Goal: Information Seeking & Learning: Learn about a topic

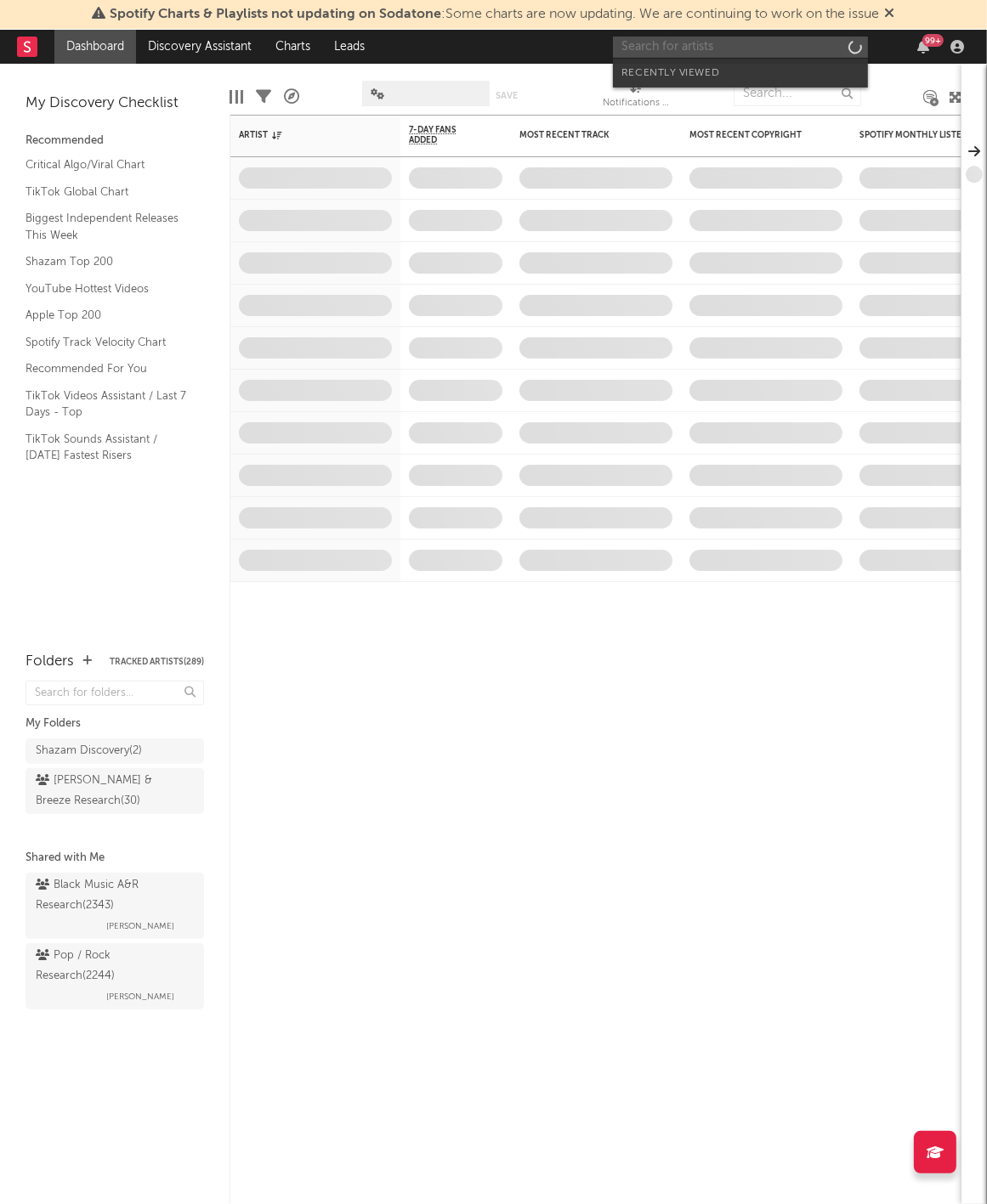
click at [767, 49] on input "text" at bounding box center [740, 47] width 255 height 21
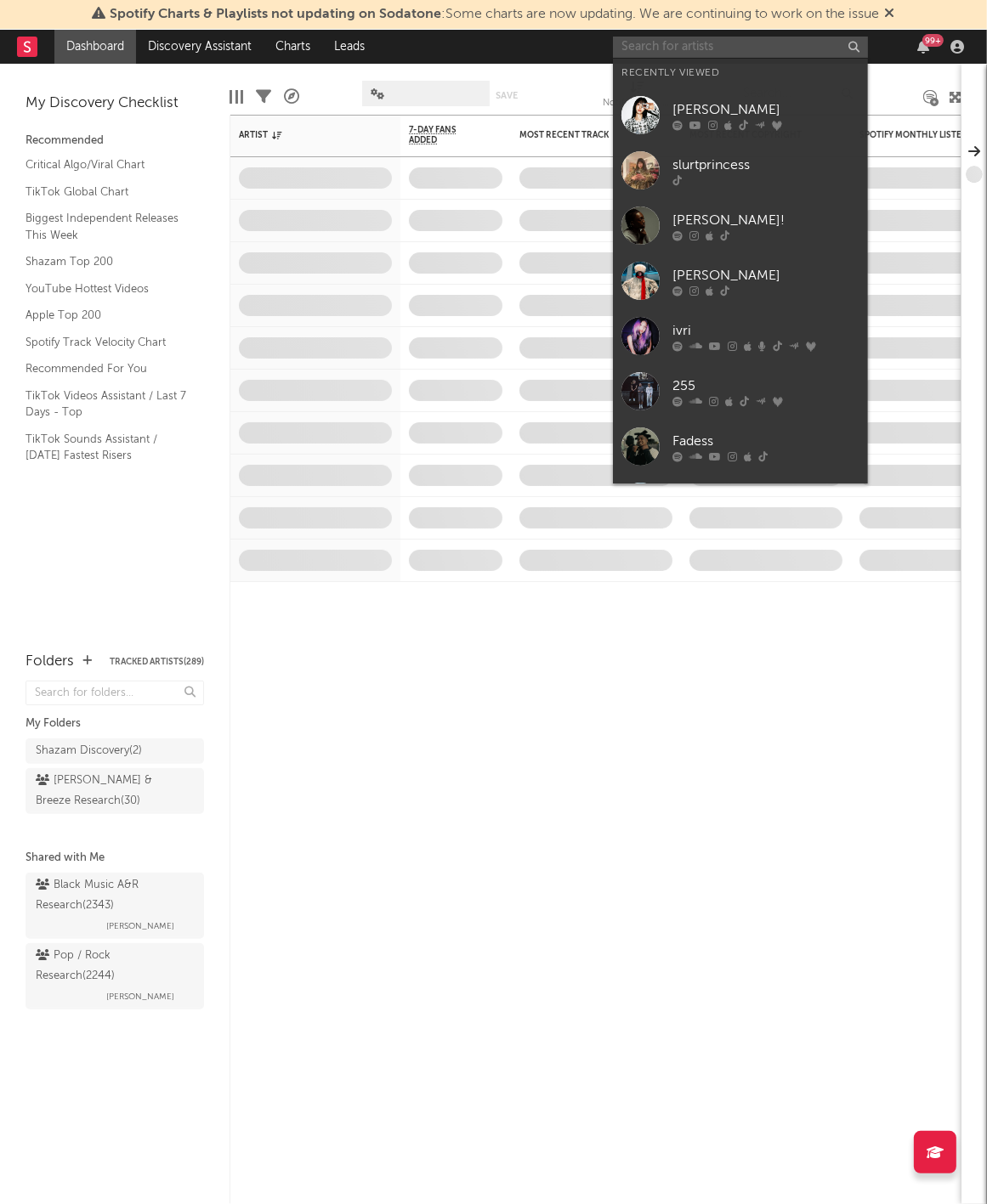
paste input "[URL][DOMAIN_NAME]"
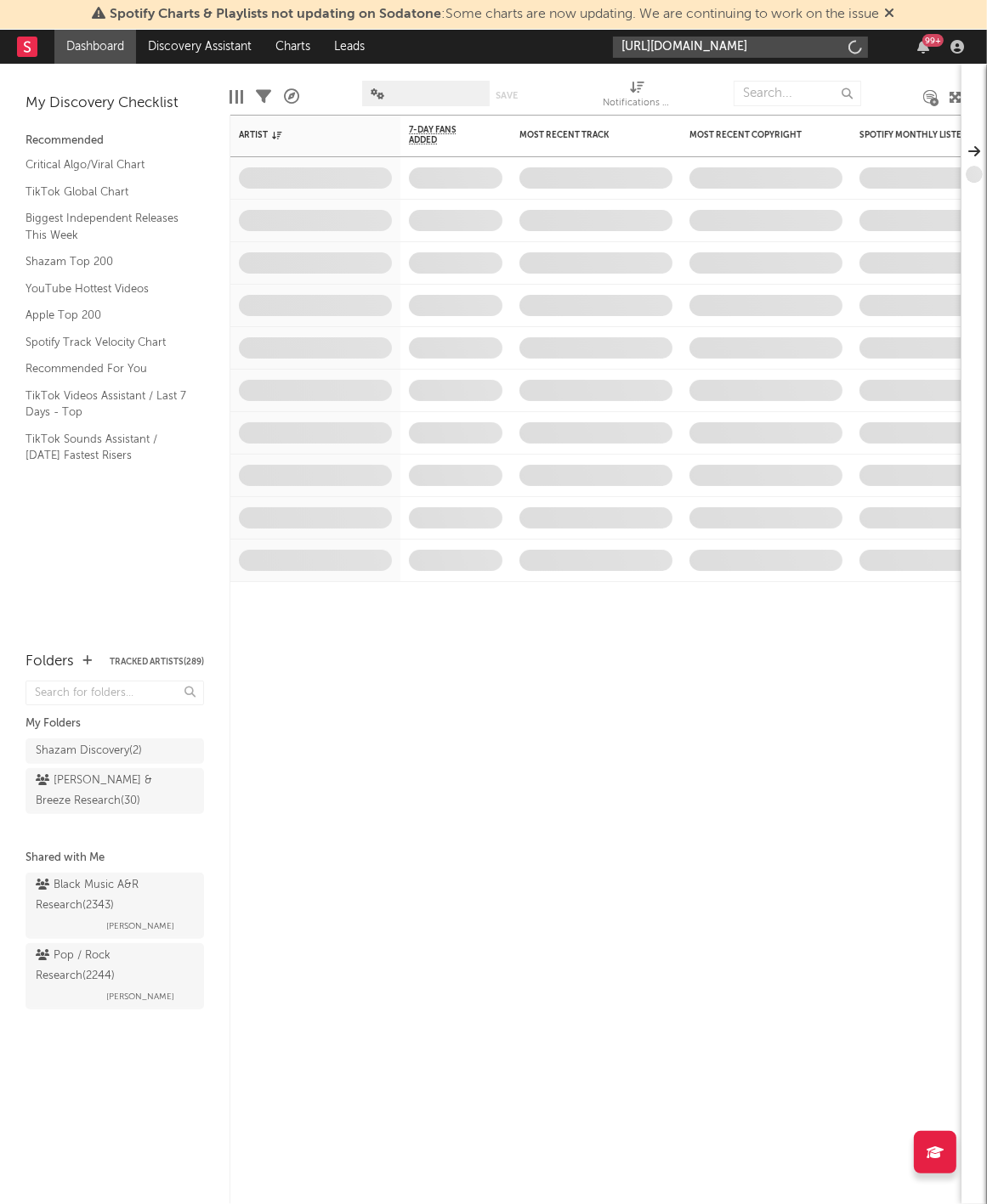
click at [767, 49] on input "[URL][DOMAIN_NAME]" at bounding box center [740, 47] width 255 height 21
type input "[URL][DOMAIN_NAME]"
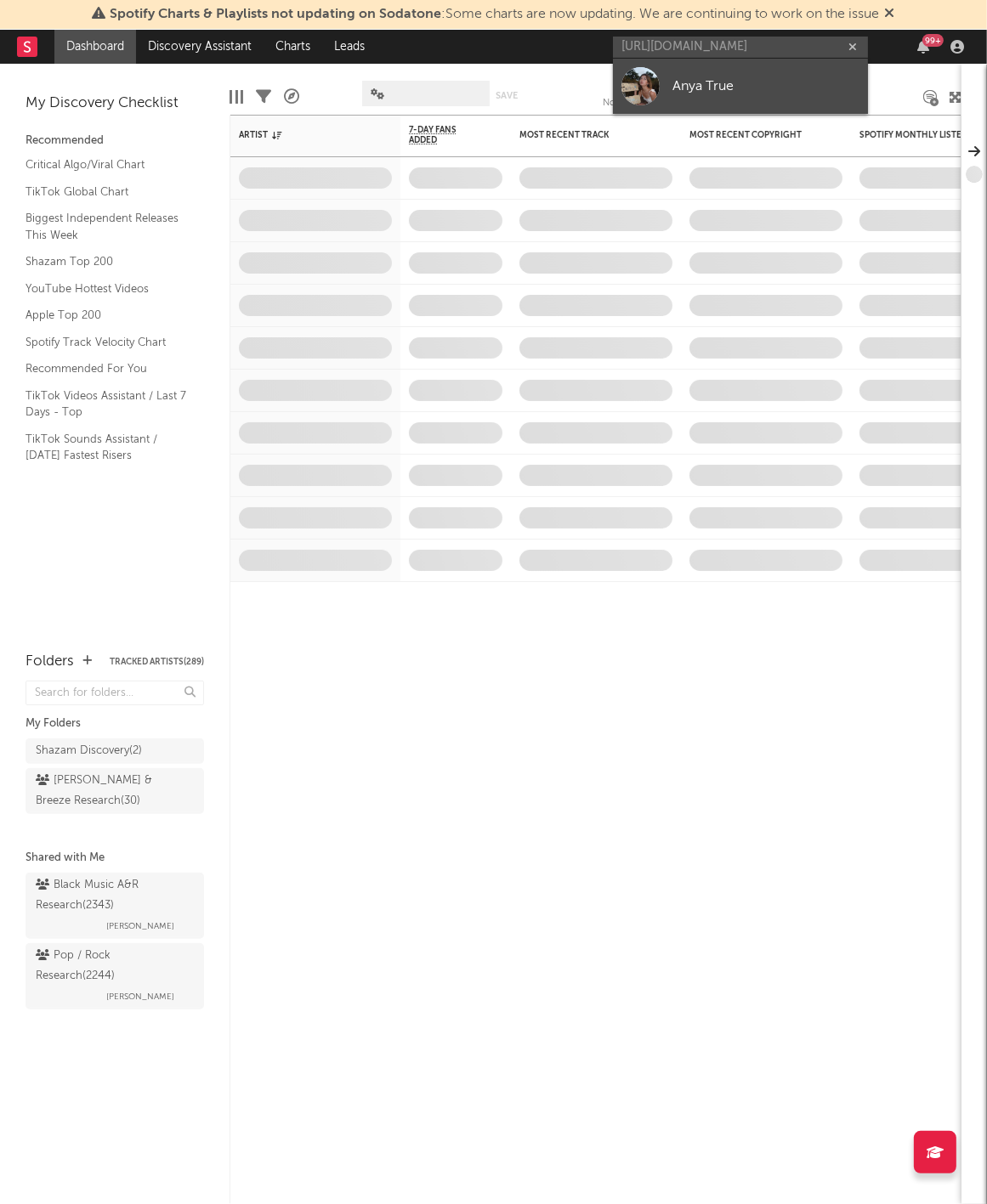
click at [756, 88] on div "Anya True" at bounding box center [766, 87] width 187 height 20
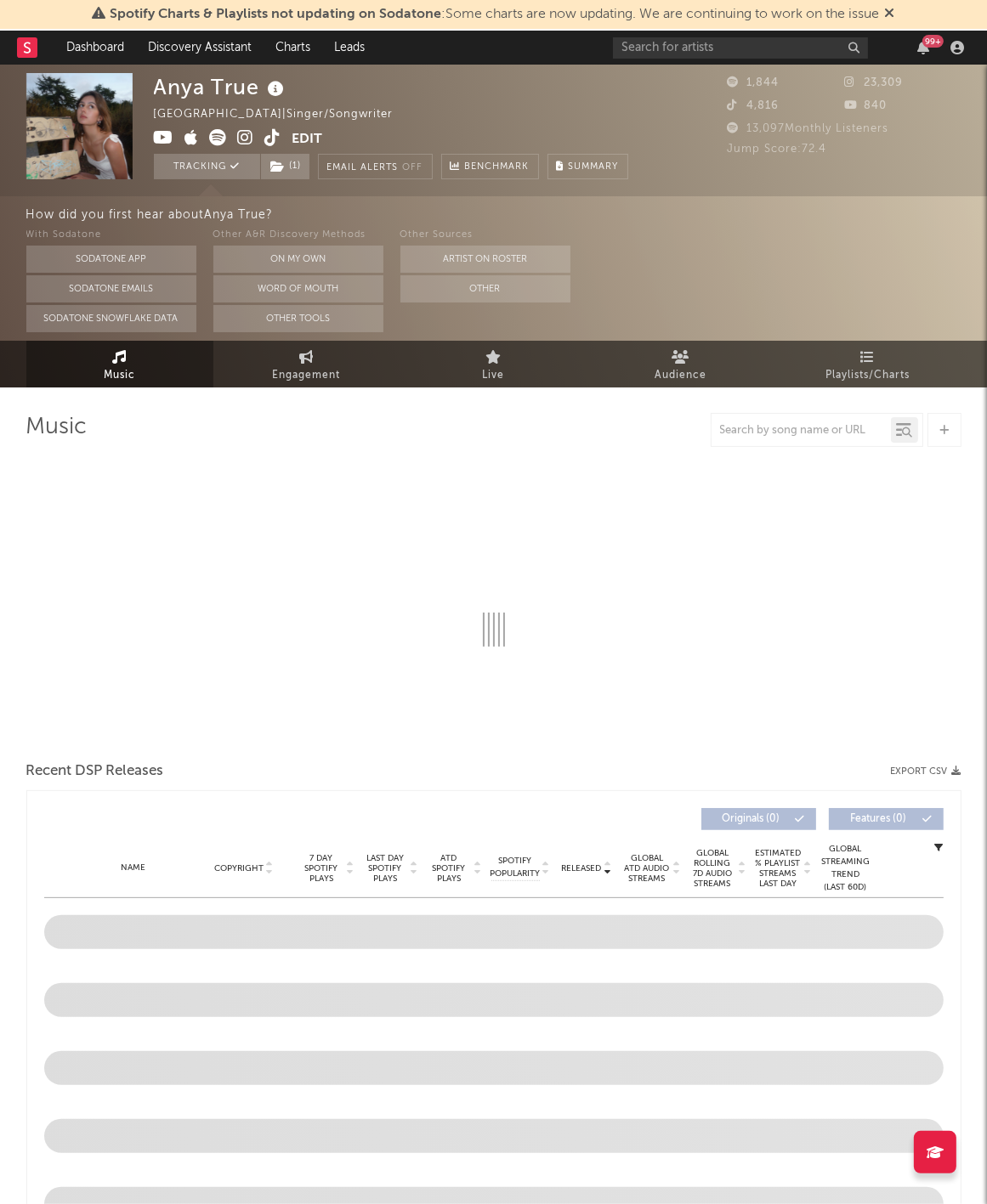
select select "6m"
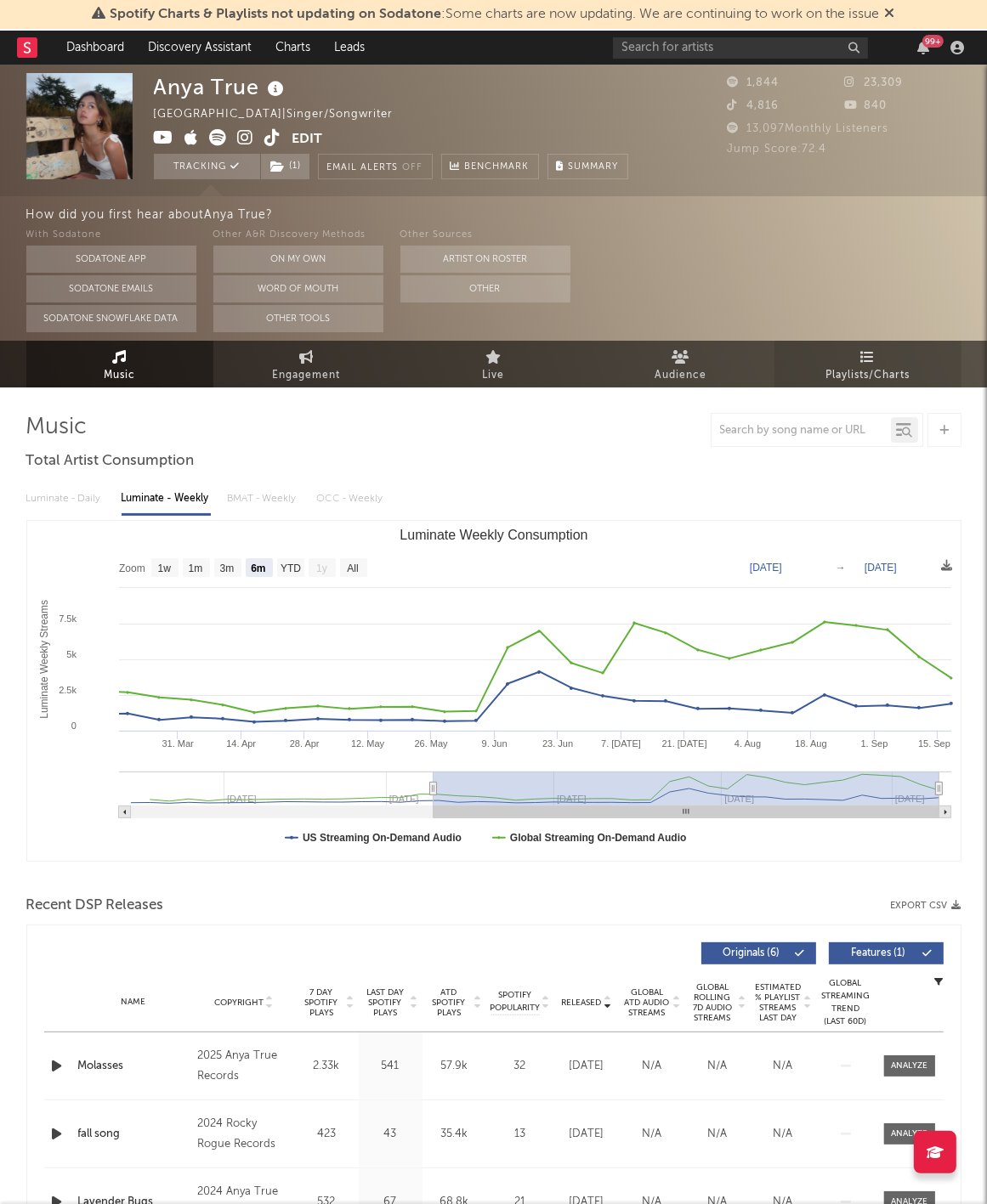
click at [883, 375] on span "Playlists/Charts" at bounding box center [867, 375] width 84 height 20
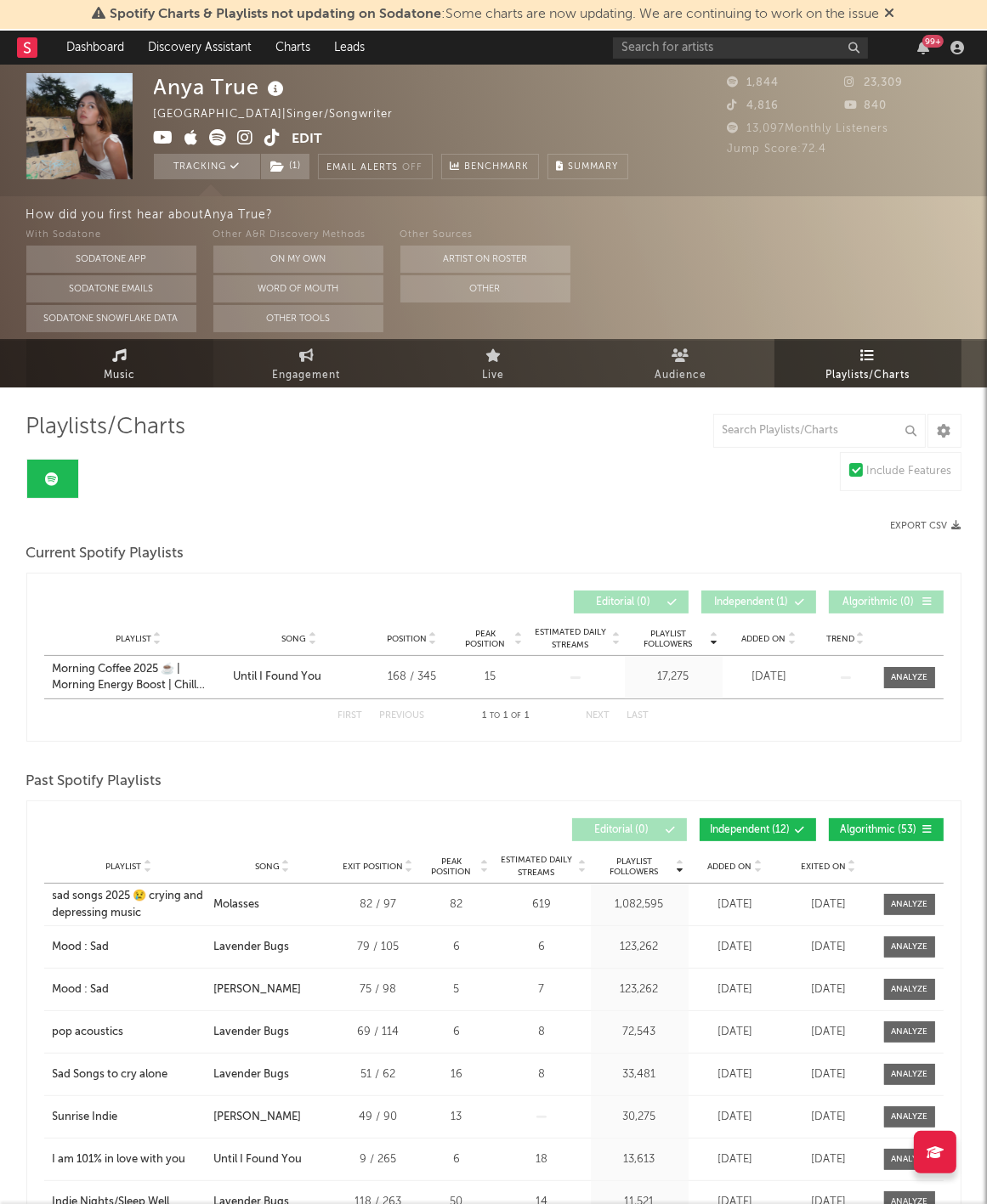
scroll to position [-1, 0]
click at [148, 354] on link "Music" at bounding box center [120, 364] width 187 height 47
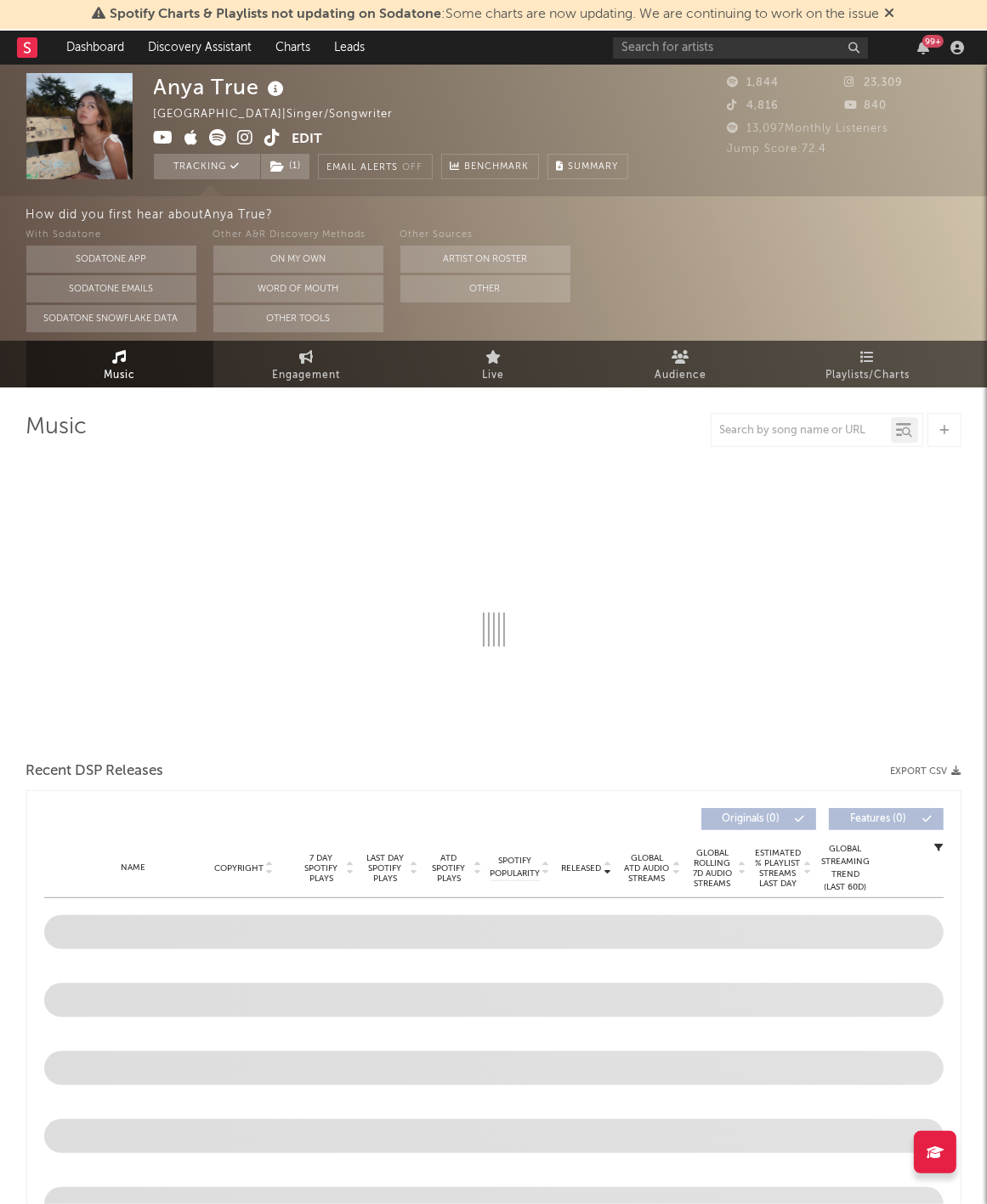
select select "6m"
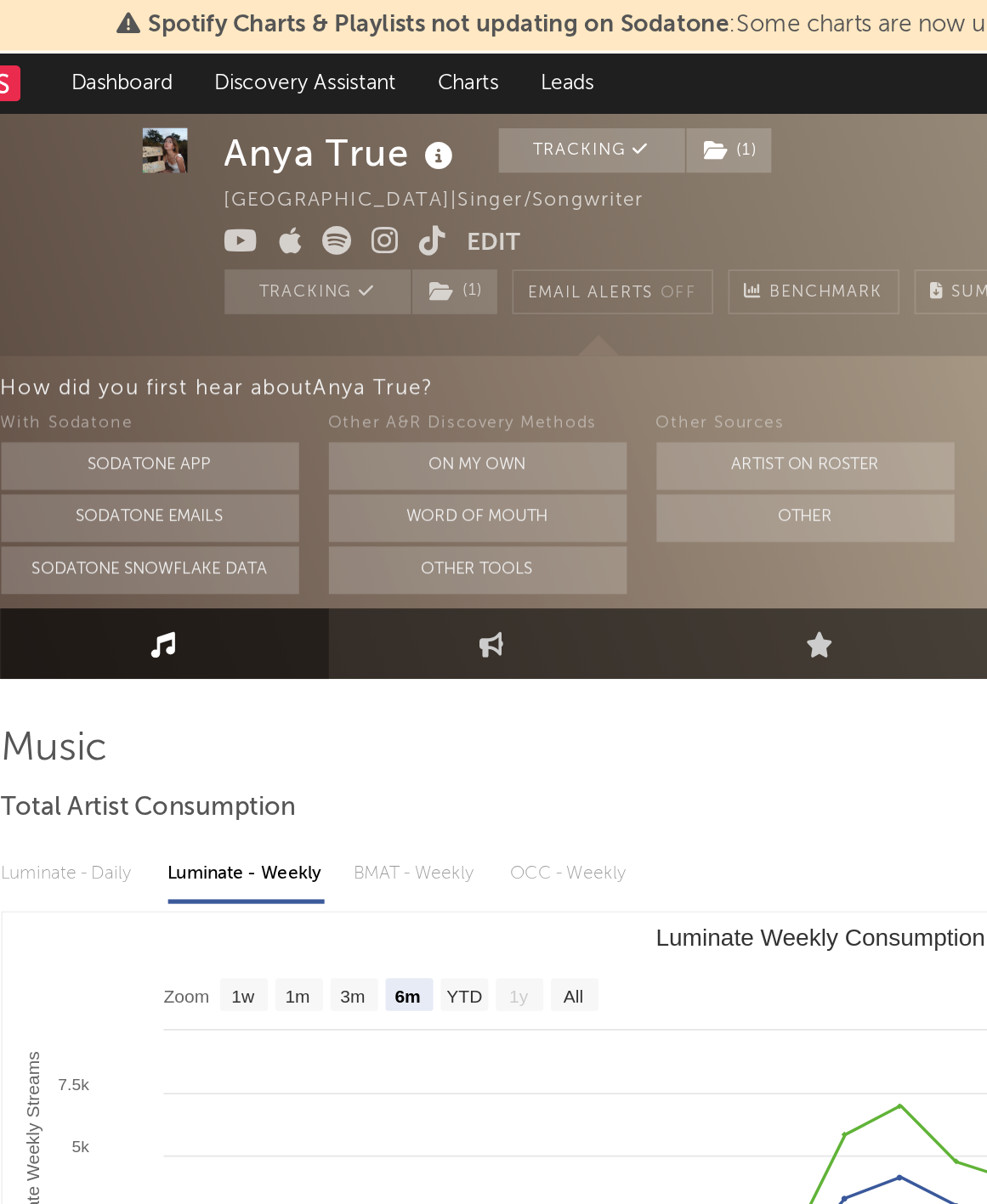
scroll to position [0, 44]
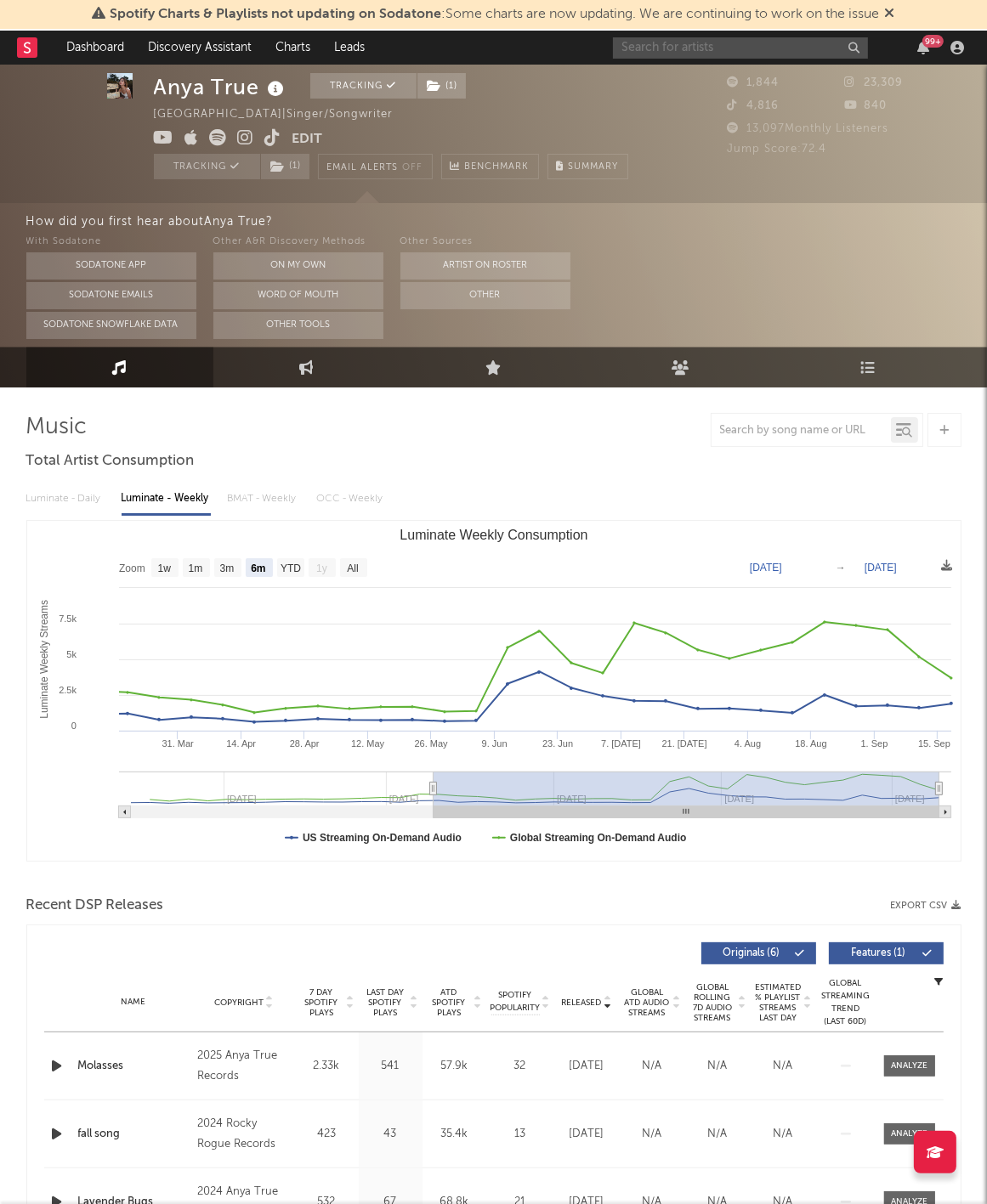
click at [792, 37] on input "text" at bounding box center [740, 48] width 255 height 21
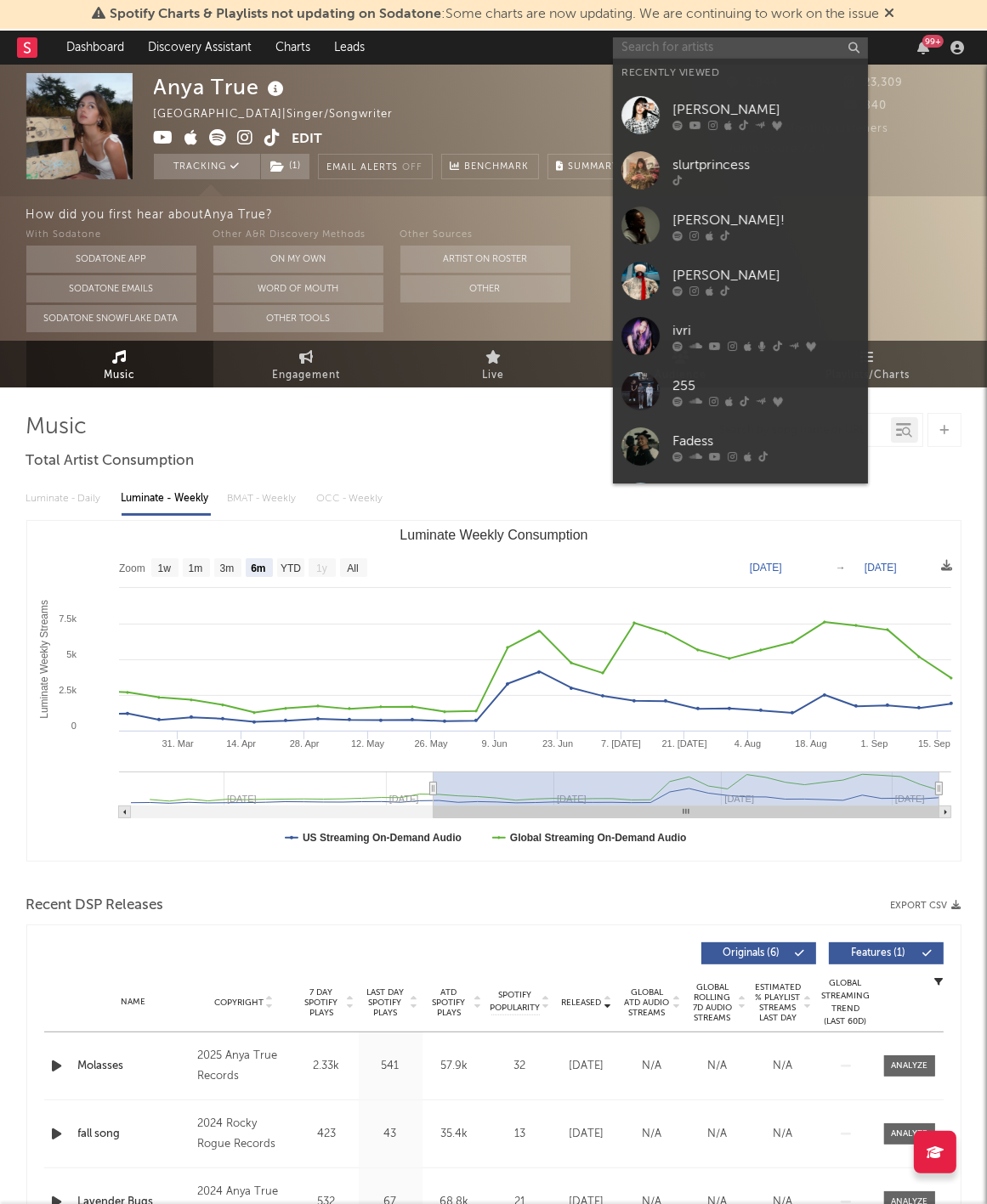
paste input "[URL][DOMAIN_NAME]"
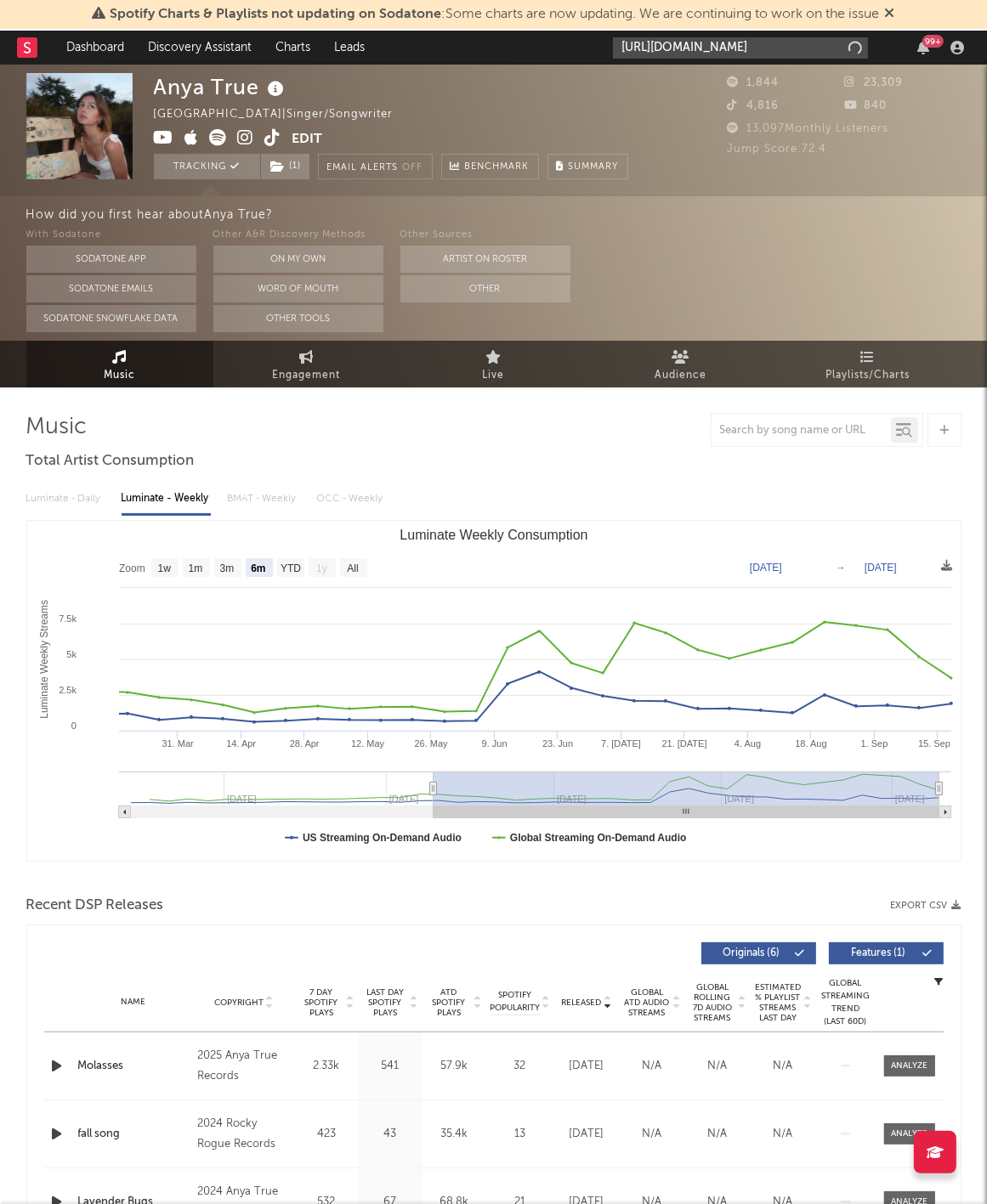
scroll to position [0, 0]
click at [773, 41] on input "[URL][DOMAIN_NAME]" at bounding box center [740, 48] width 255 height 21
click at [712, 47] on input "[URL][DOMAIN_NAME]" at bounding box center [740, 48] width 255 height 21
type input "[URL][DOMAIN_NAME]"
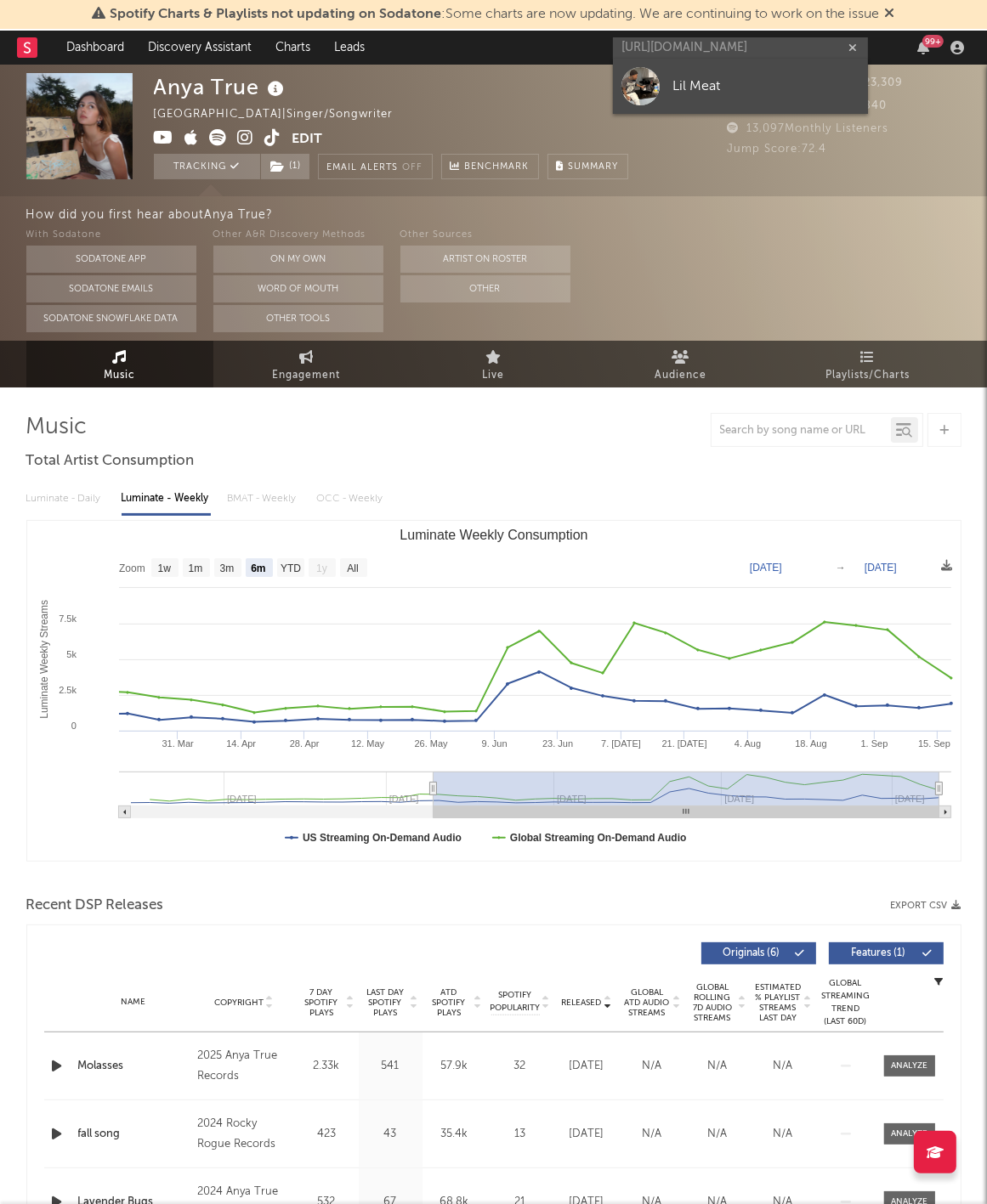
click at [735, 64] on link "Lil Meat" at bounding box center [740, 86] width 255 height 56
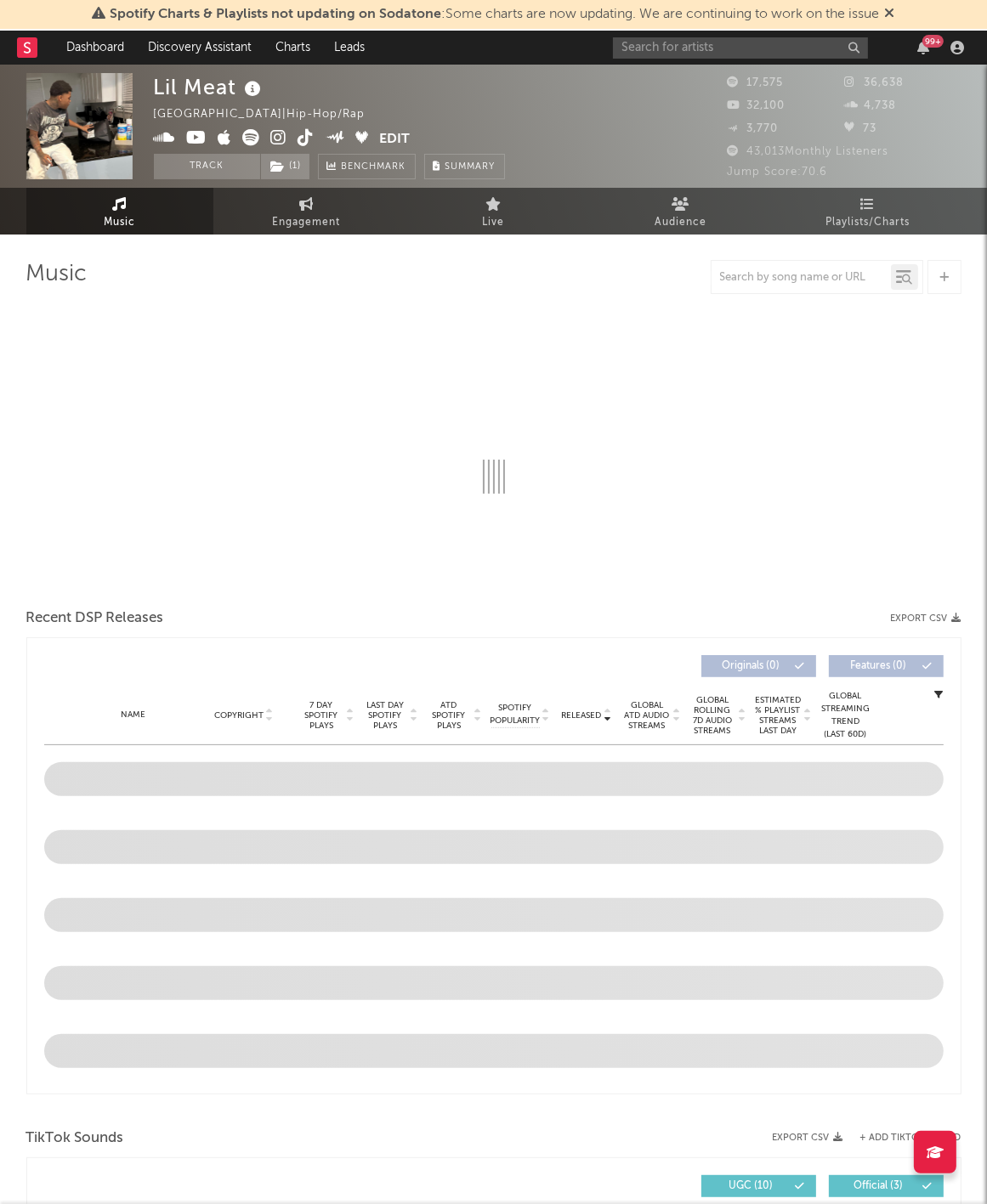
select select "6m"
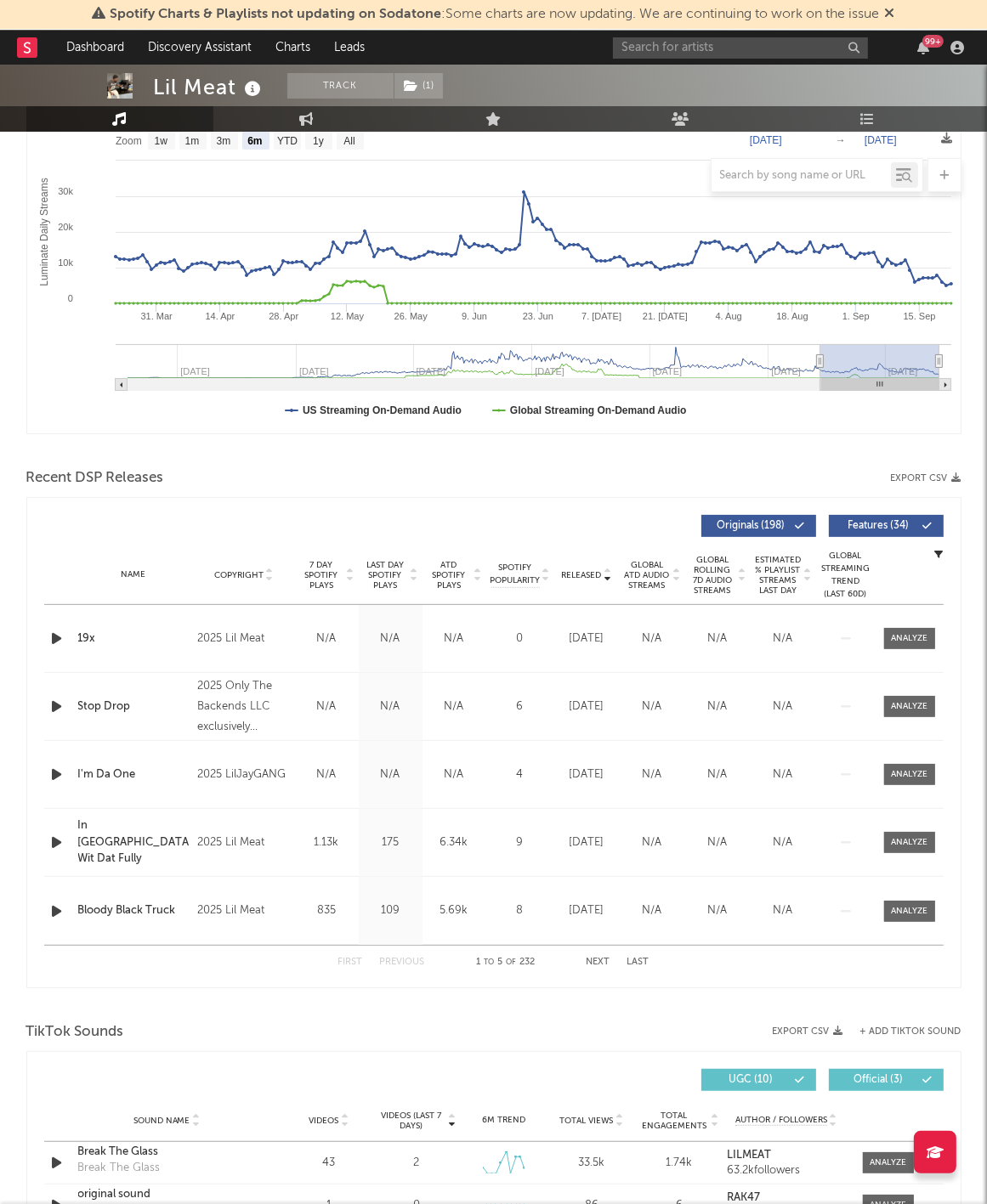
scroll to position [278, 0]
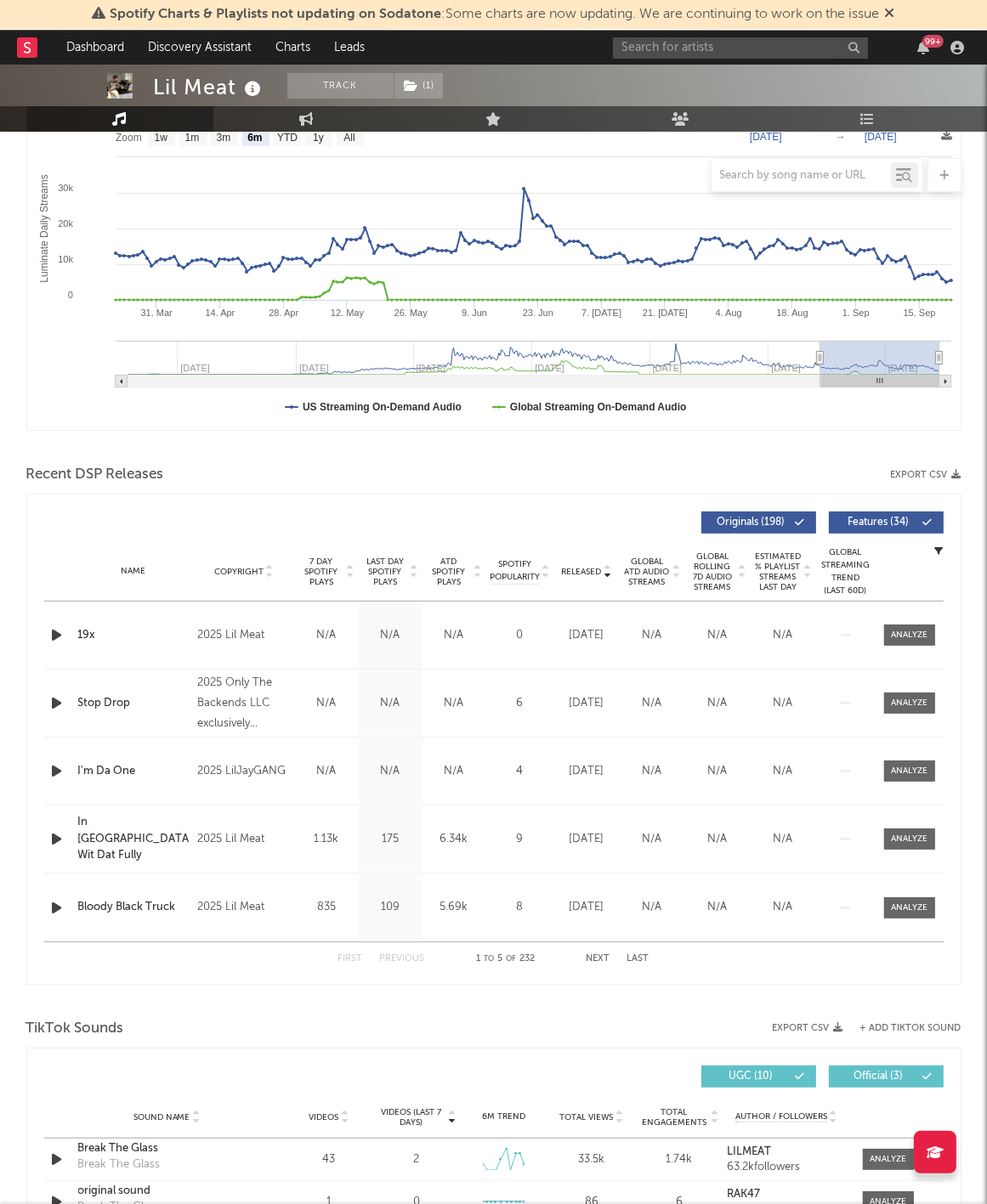
click at [903, 652] on div "Name 19x Copyright 2025 Lil Meat Label Lil Meat Album Names 19x Composer Names …" at bounding box center [494, 635] width 900 height 67
click at [903, 641] on span at bounding box center [909, 635] width 51 height 21
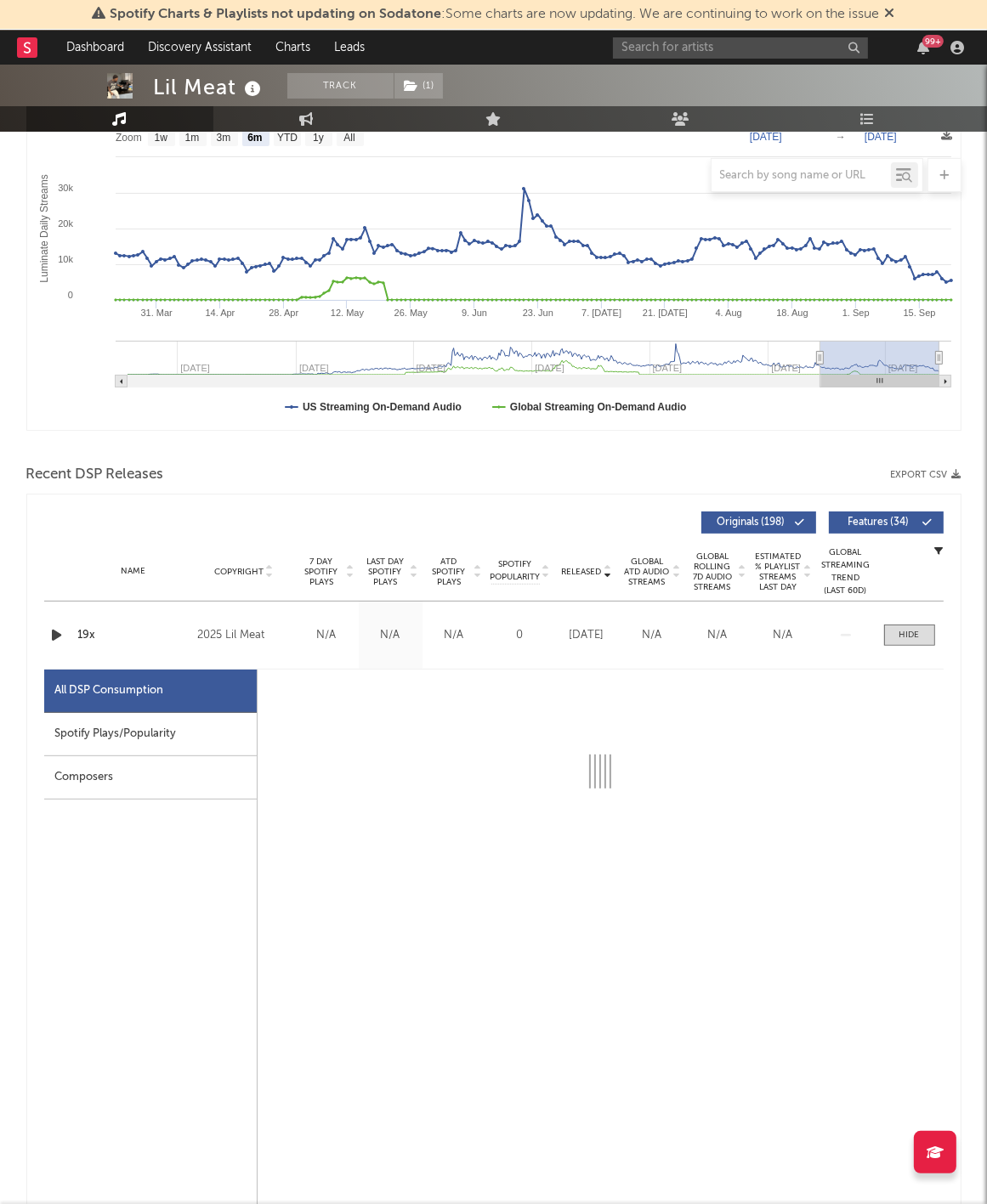
scroll to position [432, 0]
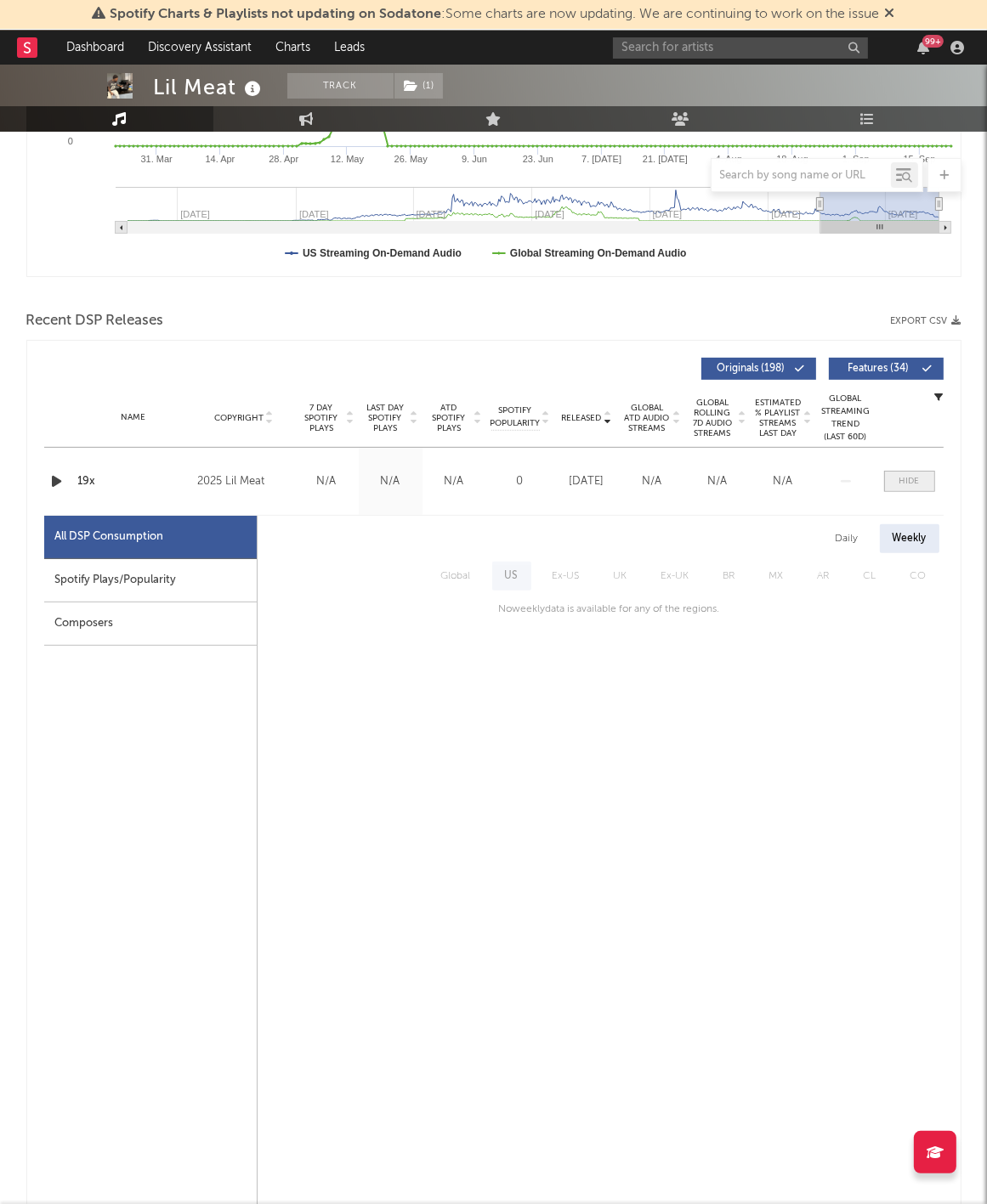
click at [896, 481] on span at bounding box center [909, 481] width 51 height 21
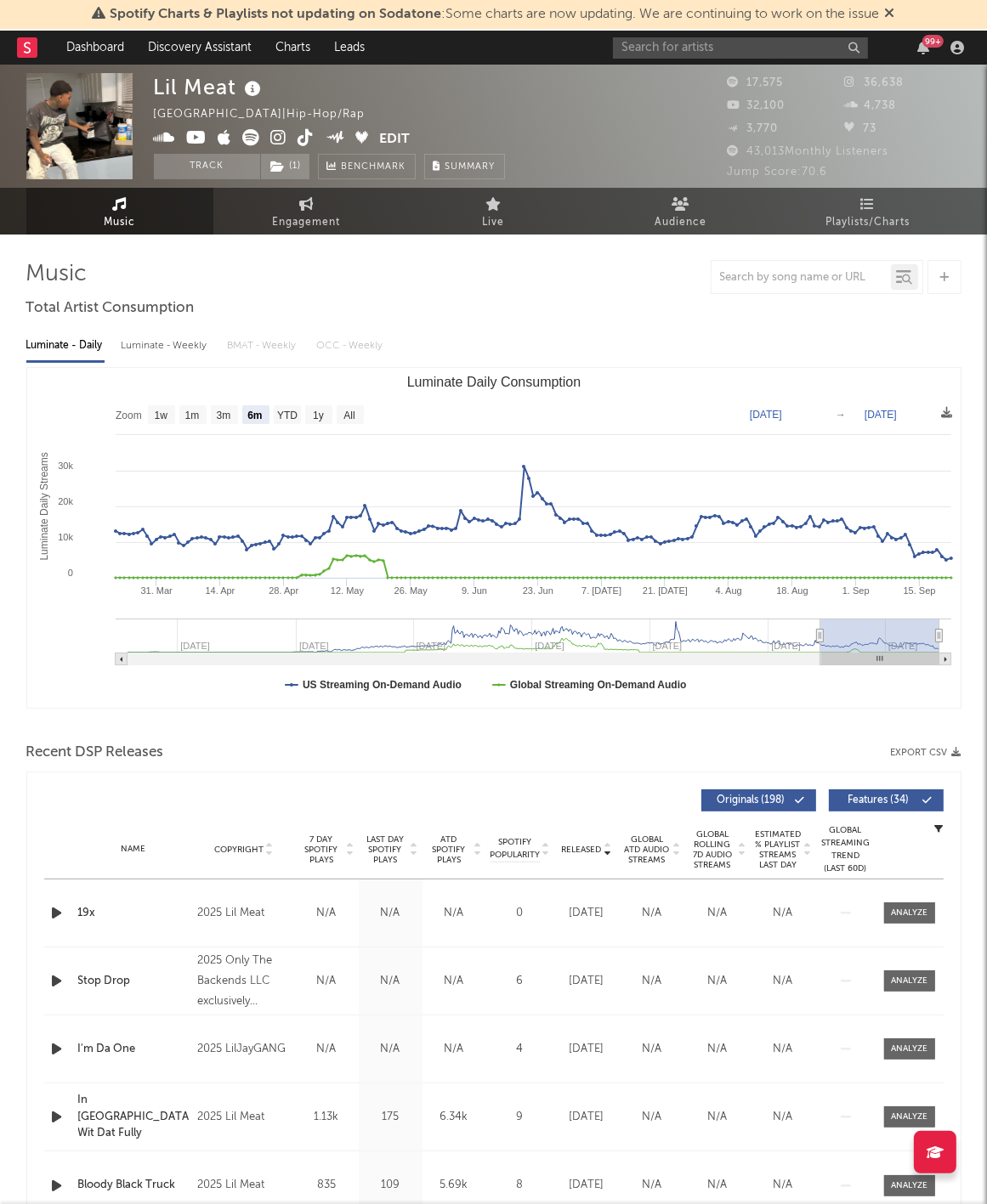
scroll to position [0, 0]
click at [278, 139] on icon at bounding box center [279, 137] width 16 height 17
